Goal: Find specific page/section: Find specific page/section

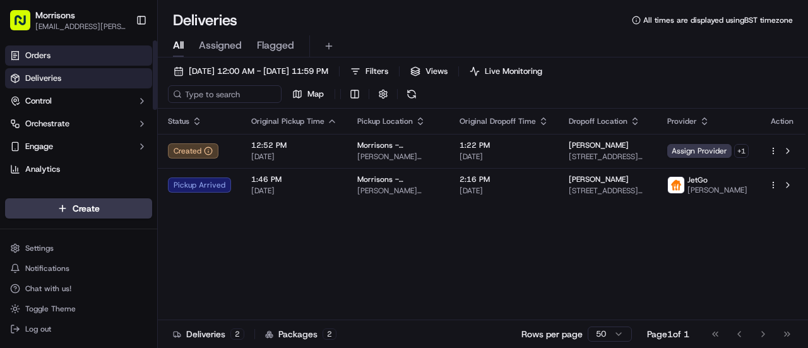
click at [78, 51] on link "Orders" at bounding box center [78, 55] width 147 height 20
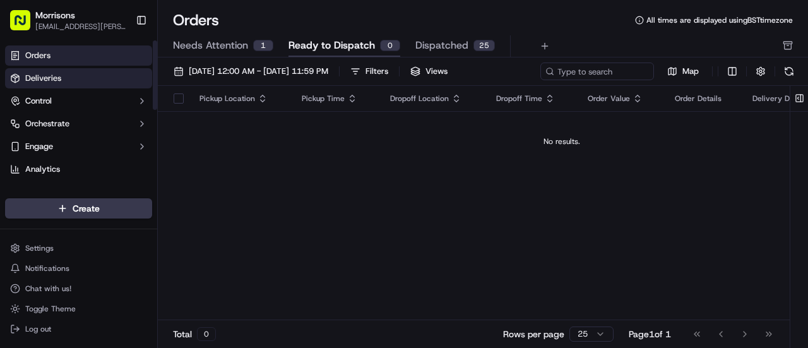
click at [75, 86] on link "Deliveries" at bounding box center [78, 78] width 147 height 20
